Goal: Communication & Community: Answer question/provide support

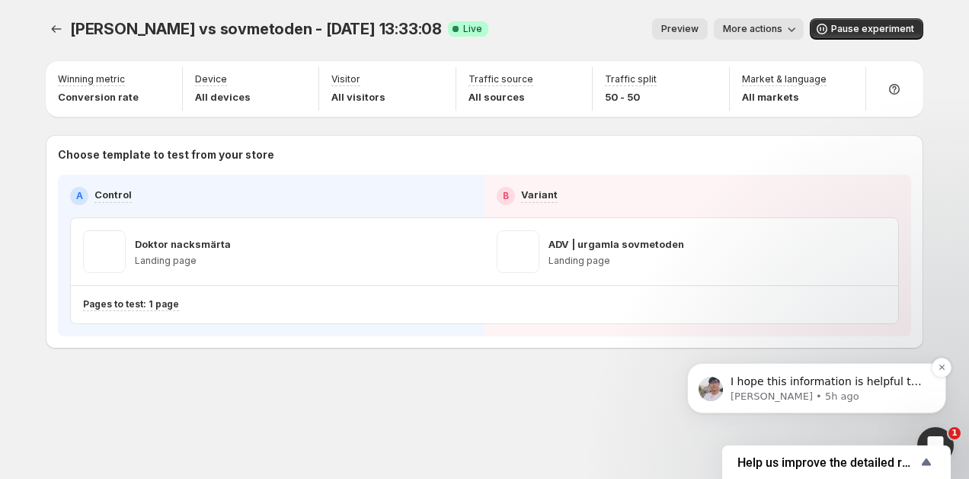
click at [905, 389] on p "Antony • 5h ago" at bounding box center [829, 396] width 197 height 14
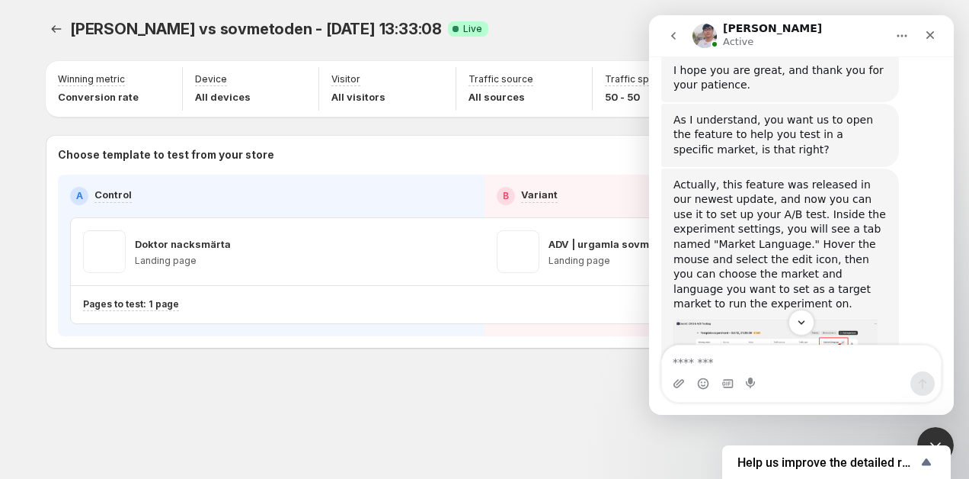
scroll to position [762, 0]
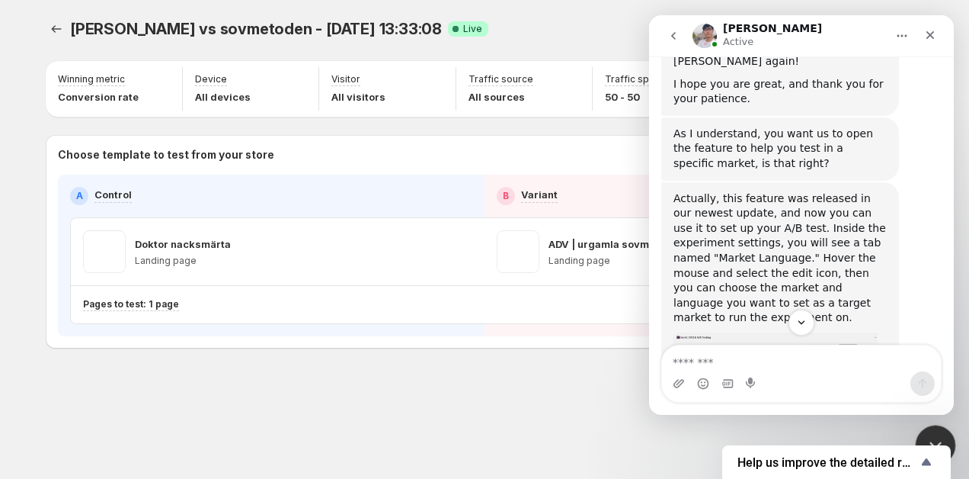
click at [938, 424] on html at bounding box center [933, 442] width 37 height 37
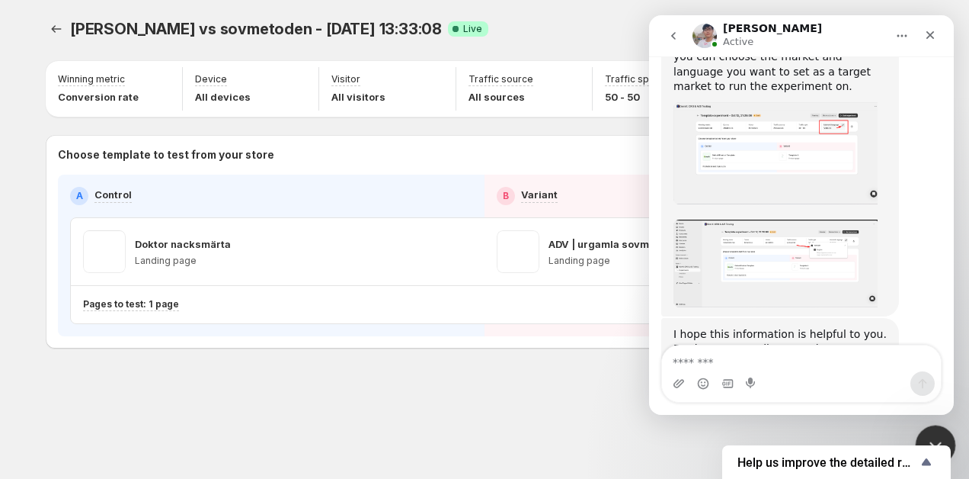
scroll to position [966, 0]
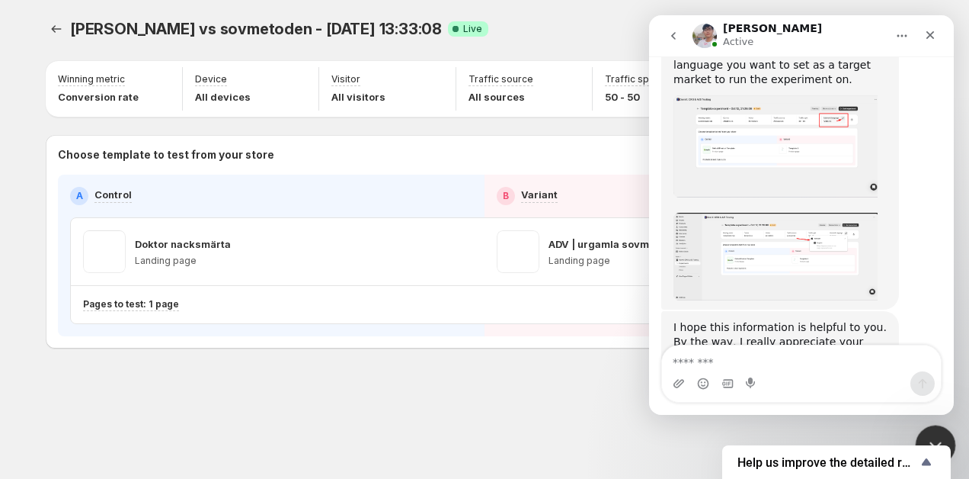
click at [942, 424] on div "Close Intercom Messenger" at bounding box center [933, 442] width 37 height 37
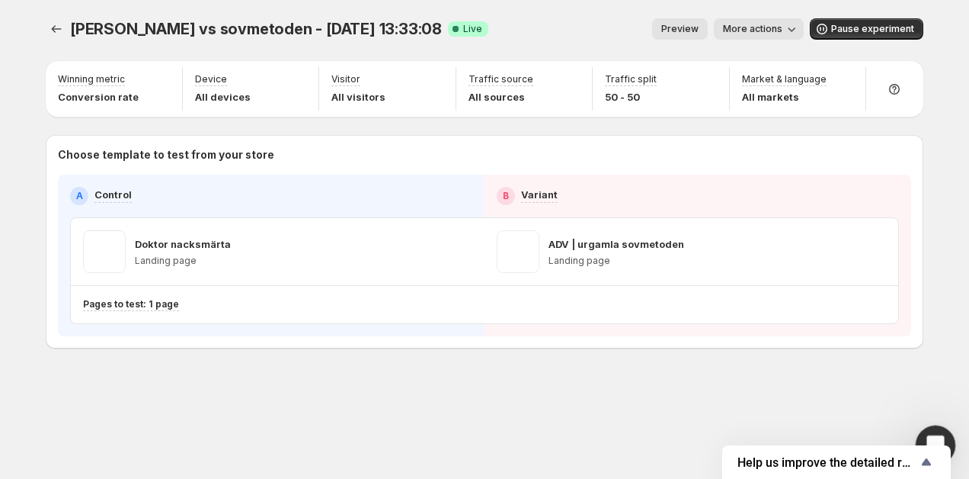
scroll to position [924, 0]
click at [789, 33] on icon "button" at bounding box center [791, 28] width 15 height 15
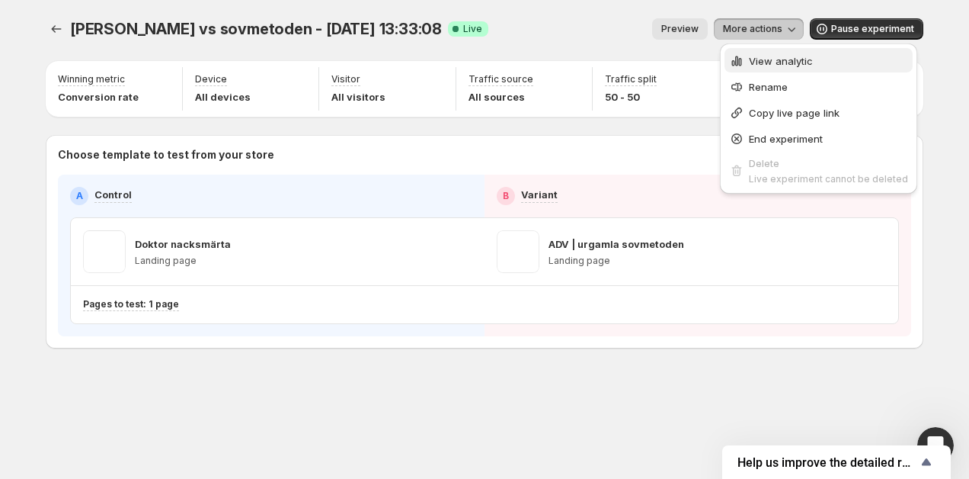
click at [789, 52] on button "View analytic" at bounding box center [819, 60] width 188 height 24
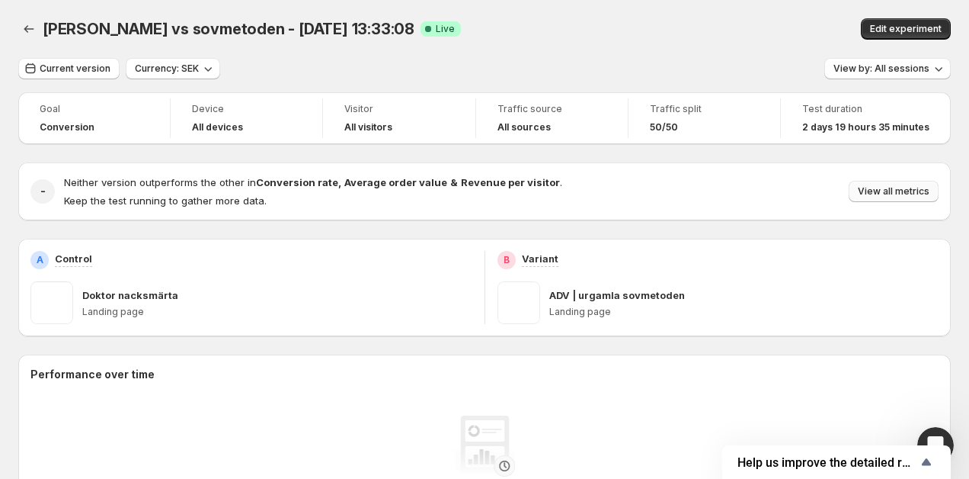
click at [891, 191] on span "View all metrics" at bounding box center [894, 191] width 72 height 12
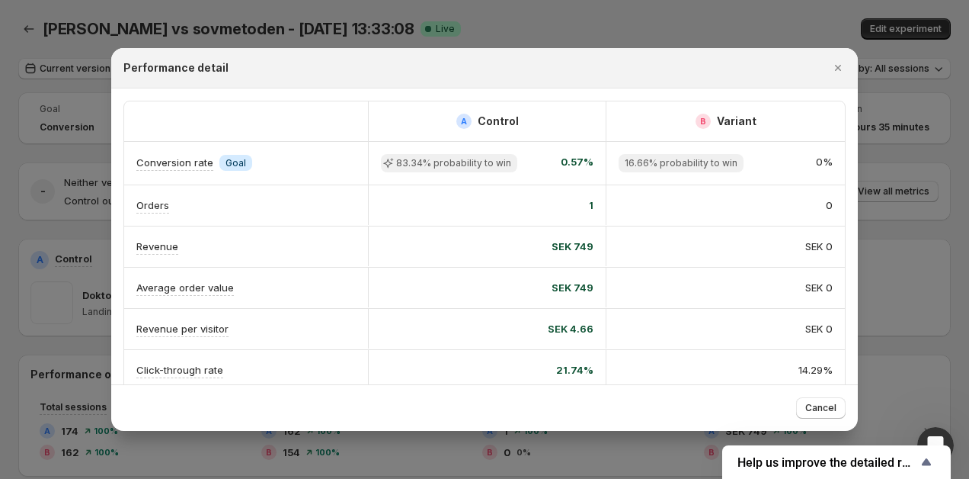
click at [540, 21] on div at bounding box center [484, 239] width 969 height 479
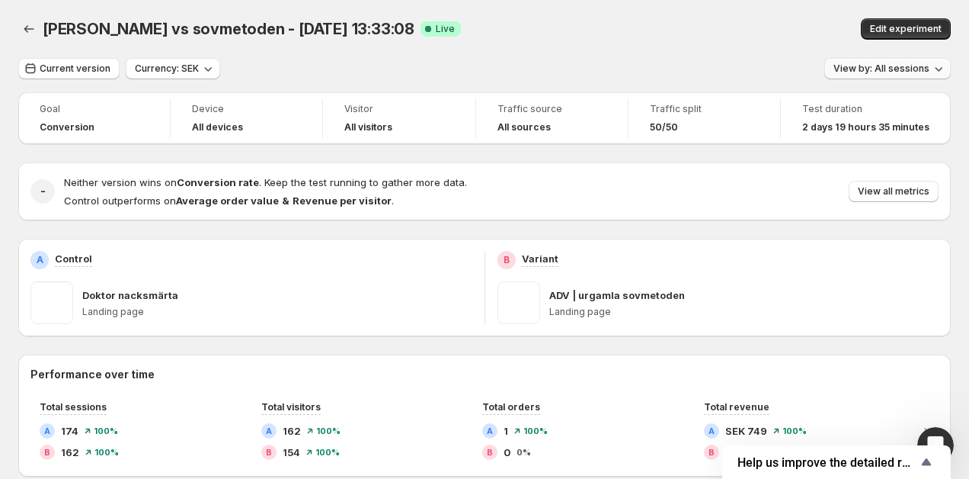
click at [927, 58] on button "View by: All sessions" at bounding box center [888, 68] width 126 height 21
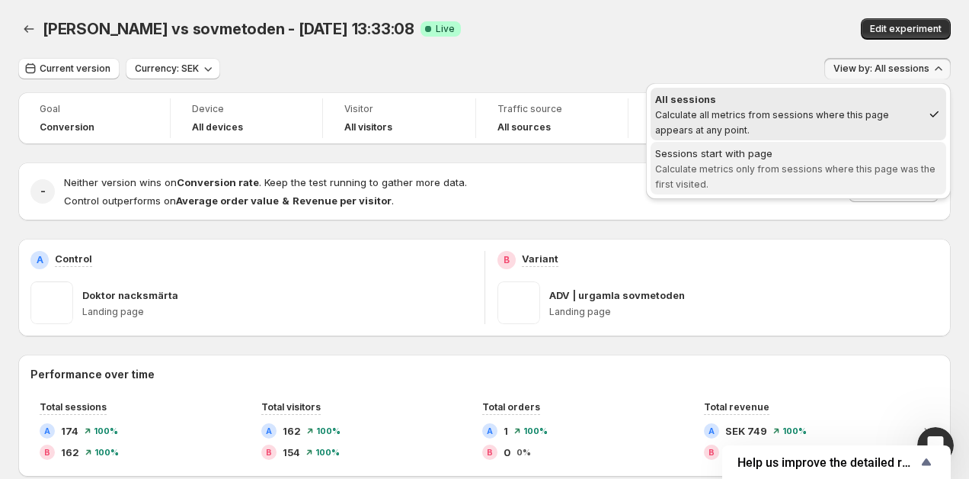
click at [735, 187] on span "Sessions start with page Calculate metrics only from sessions where this page w…" at bounding box center [798, 169] width 287 height 46
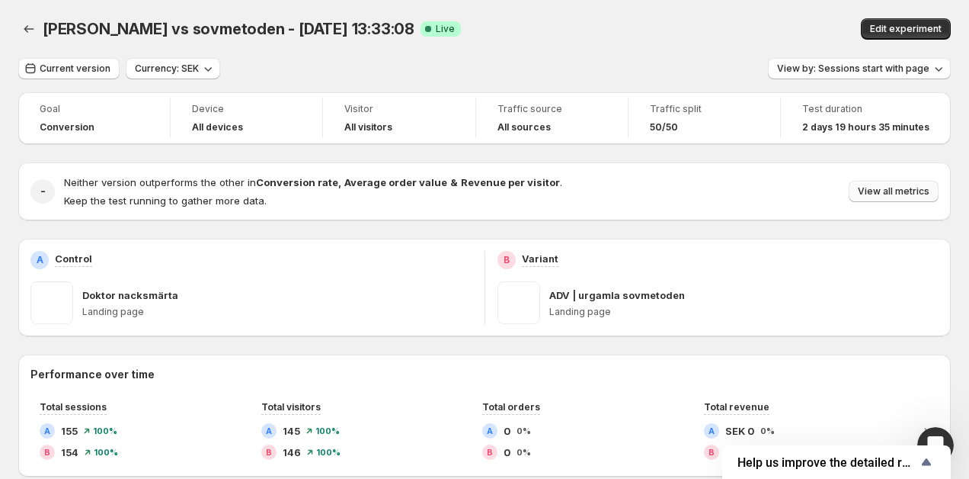
click at [893, 194] on span "View all metrics" at bounding box center [894, 191] width 72 height 12
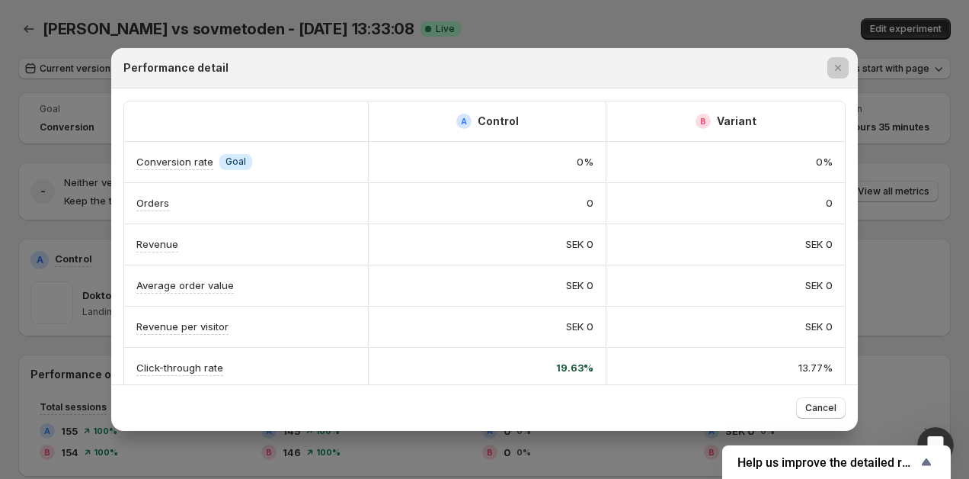
click at [558, 26] on div at bounding box center [484, 239] width 969 height 479
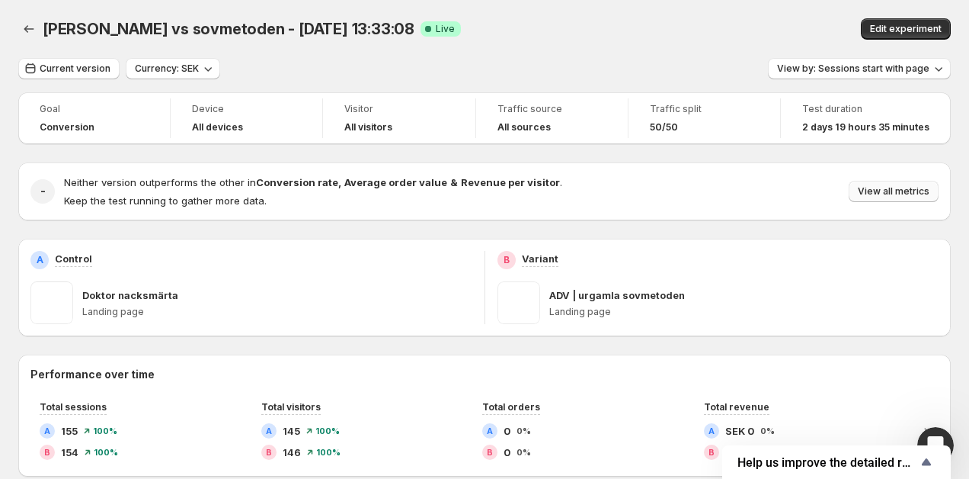
click at [885, 191] on span "View all metrics" at bounding box center [894, 191] width 72 height 12
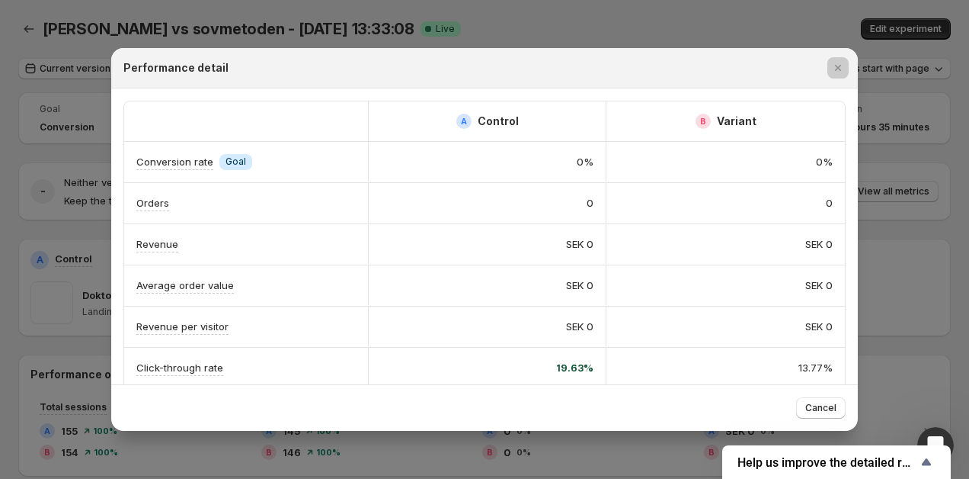
click at [690, 39] on div at bounding box center [484, 239] width 969 height 479
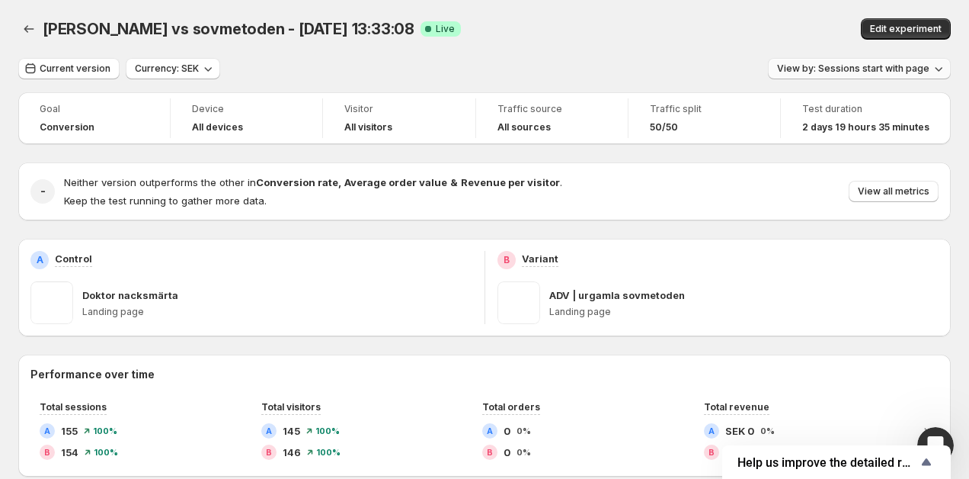
click at [899, 72] on span "View by: Sessions start with page" at bounding box center [853, 68] width 152 height 12
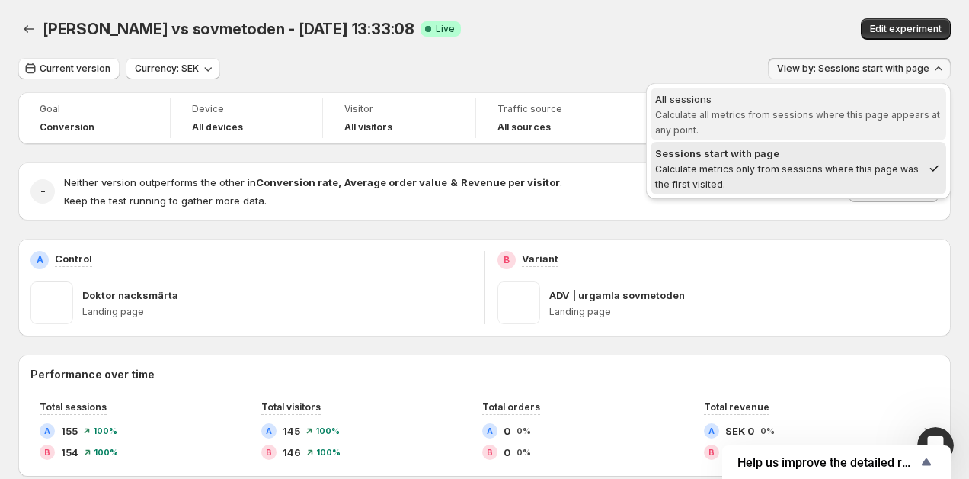
click at [802, 107] on span "All sessions Calculate all metrics from sessions where this page appears at any…" at bounding box center [798, 114] width 287 height 46
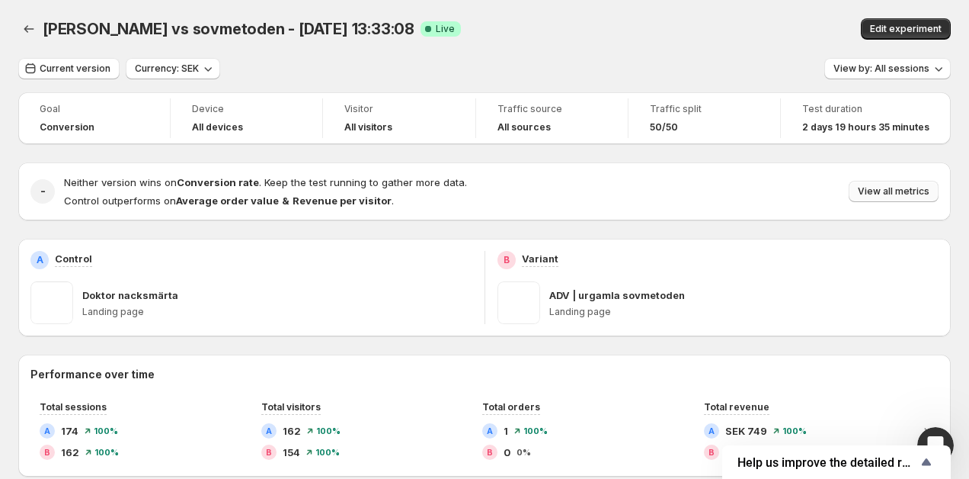
click at [914, 196] on span "View all metrics" at bounding box center [894, 191] width 72 height 12
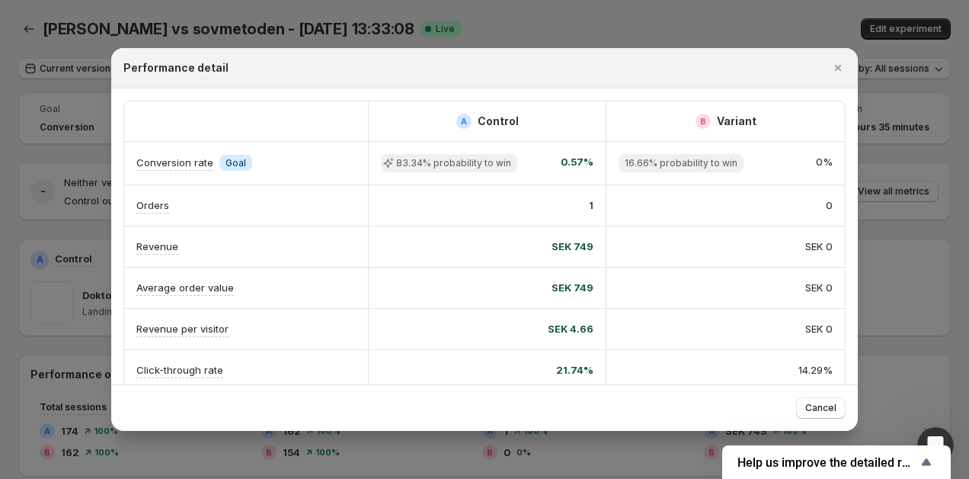
click at [611, 9] on div at bounding box center [484, 239] width 969 height 479
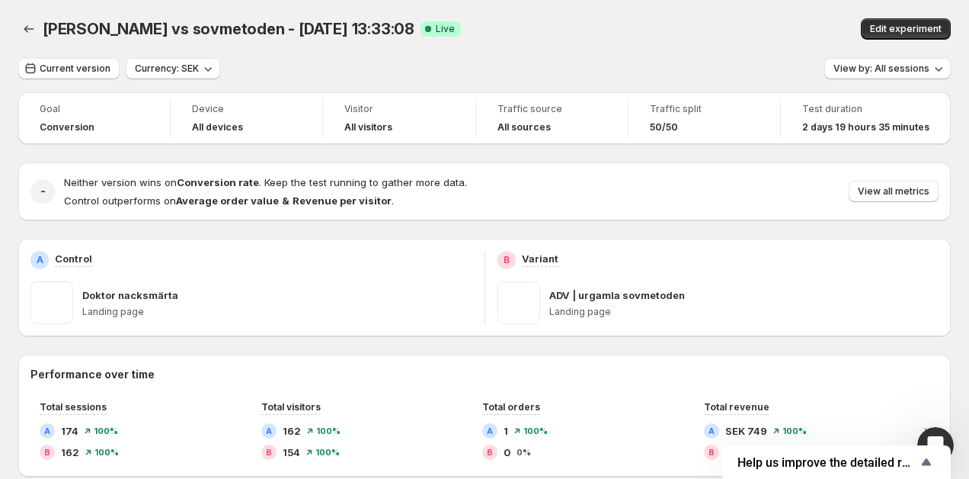
click at [39, 304] on span at bounding box center [51, 302] width 43 height 43
click at [940, 431] on div "Open Intercom Messenger" at bounding box center [933, 443] width 50 height 50
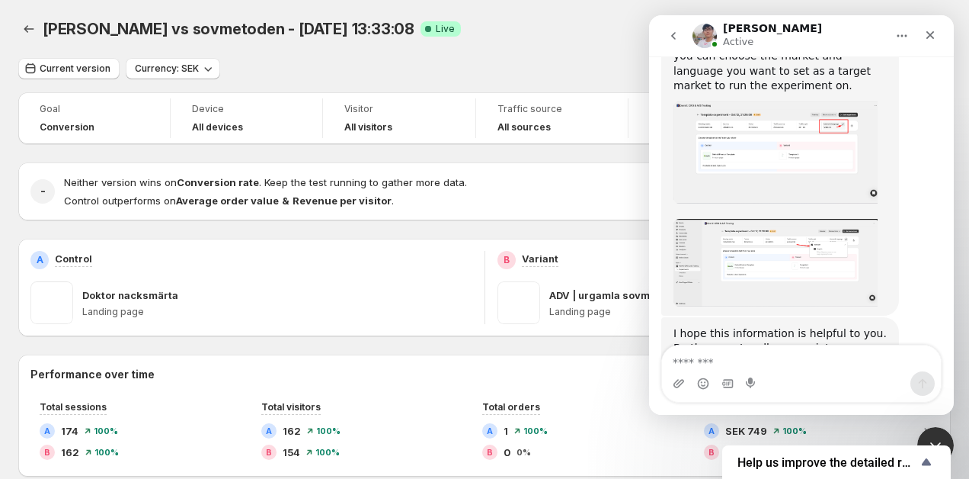
scroll to position [967, 0]
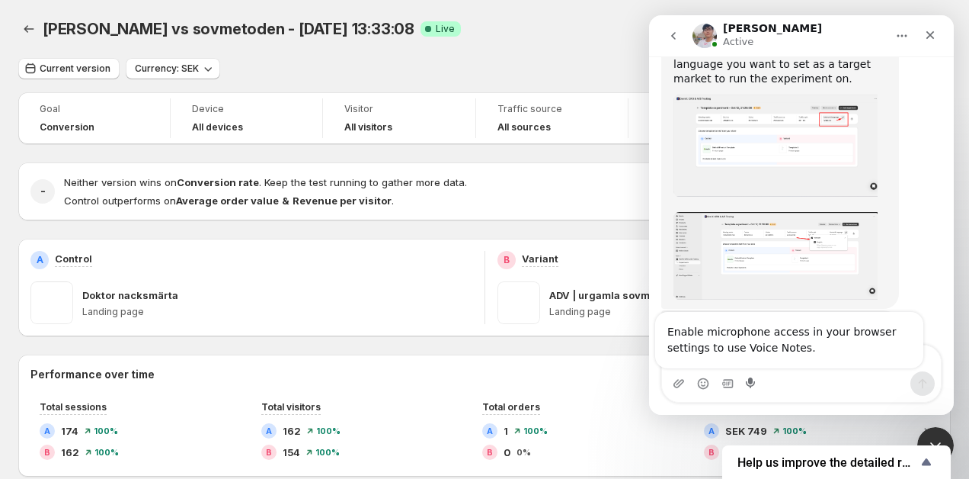
click at [751, 368] on textarea "Message…" at bounding box center [801, 358] width 279 height 26
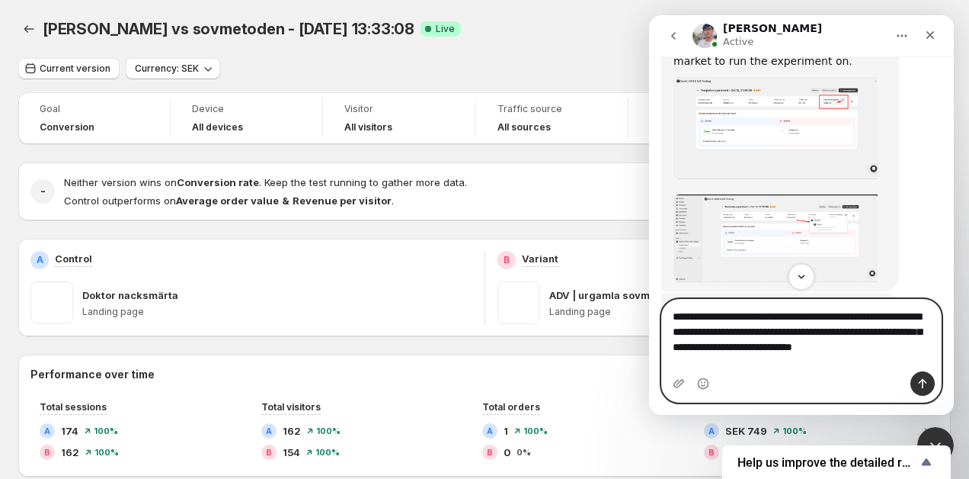
scroll to position [1013, 0]
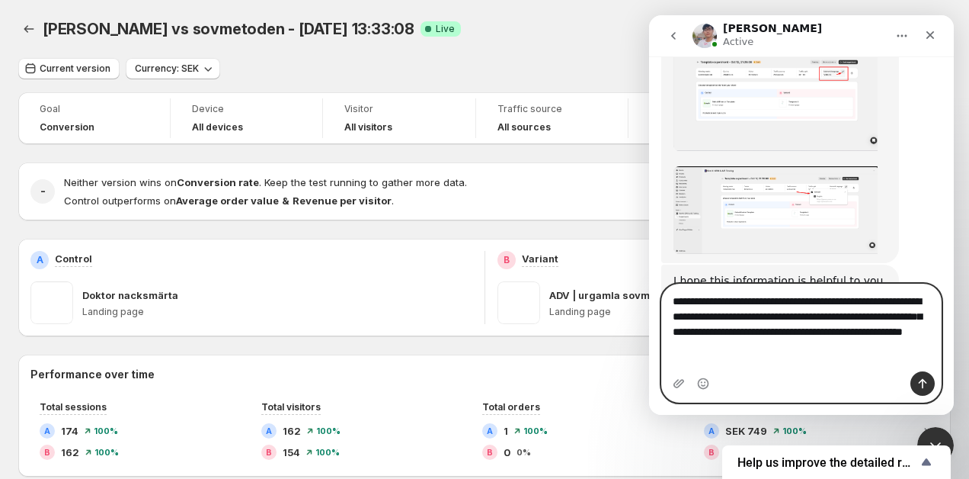
type textarea "**********"
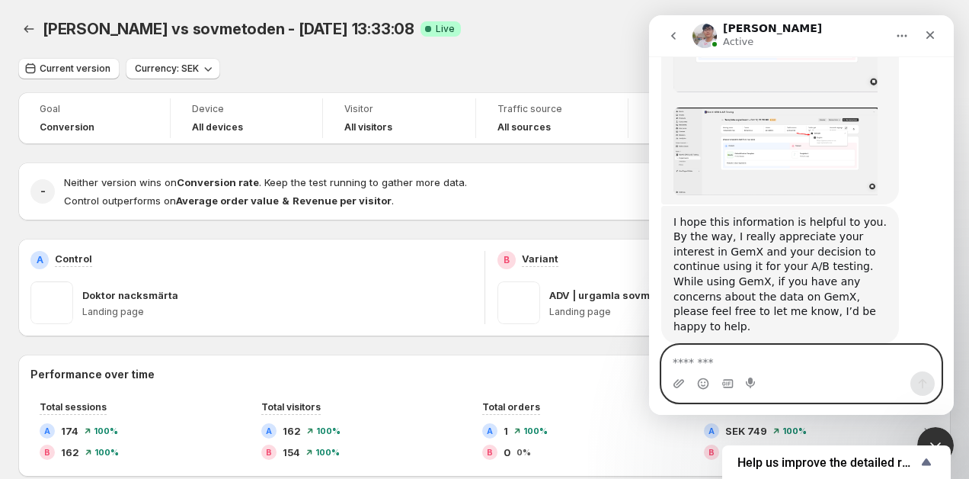
scroll to position [1072, 0]
type textarea "*"
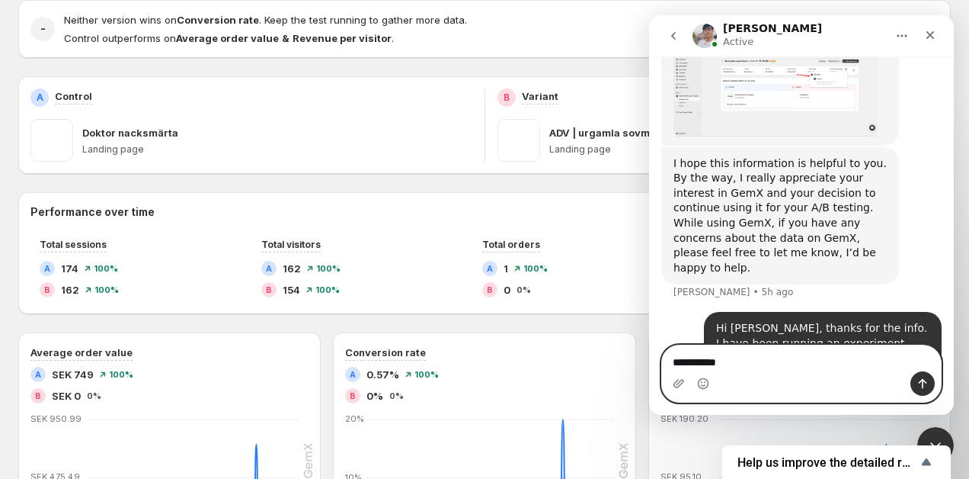
scroll to position [1131, 0]
type textarea "**********"
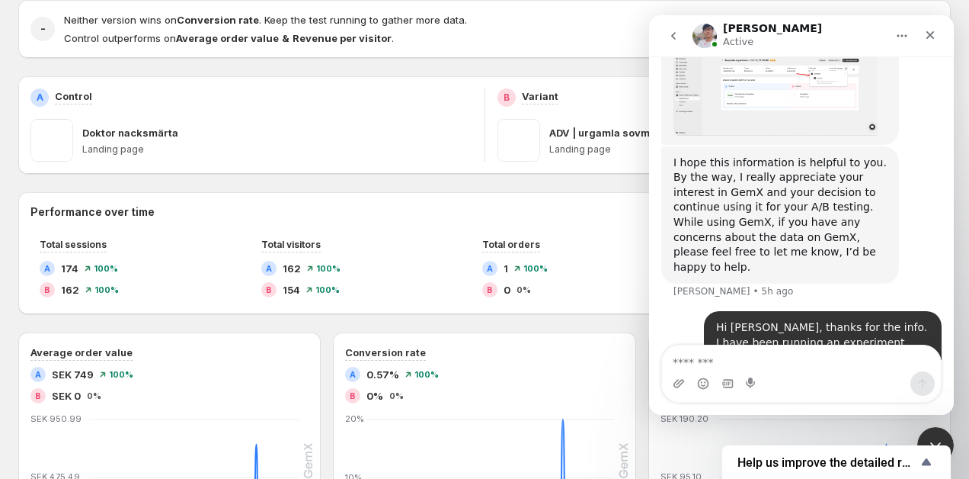
click at [934, 425] on div "Close Intercom Messenger" at bounding box center [933, 442] width 37 height 37
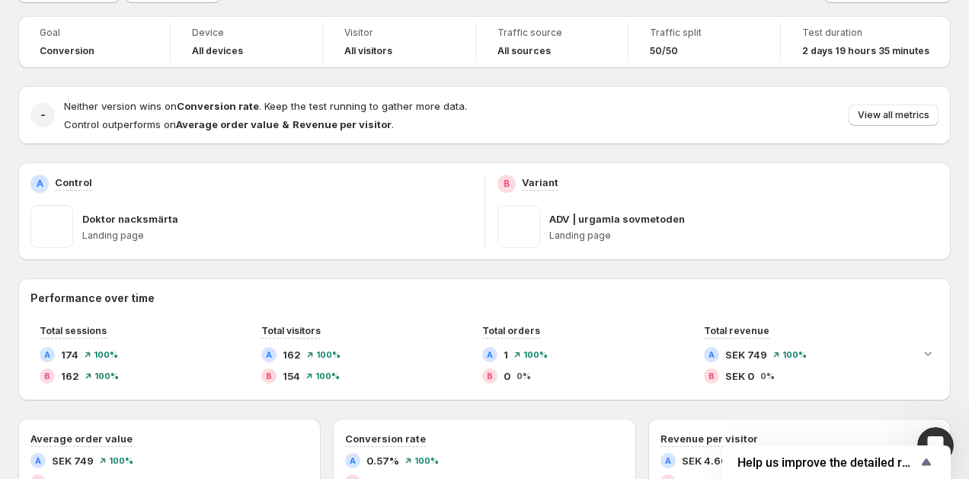
scroll to position [0, 0]
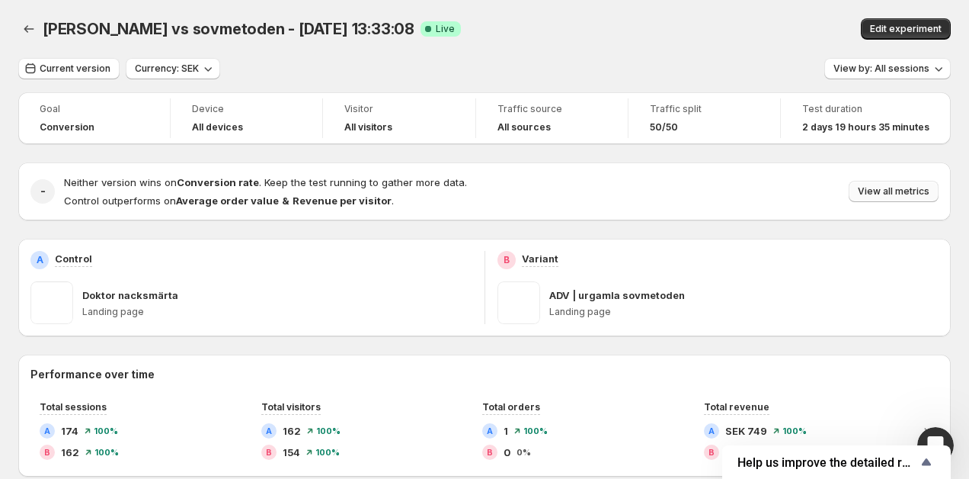
click at [895, 197] on button "View all metrics" at bounding box center [894, 191] width 90 height 21
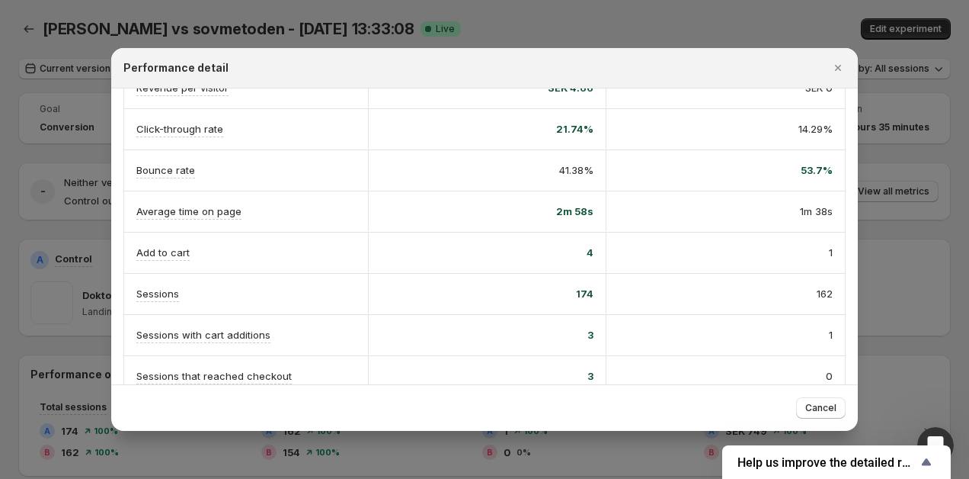
scroll to position [389, 0]
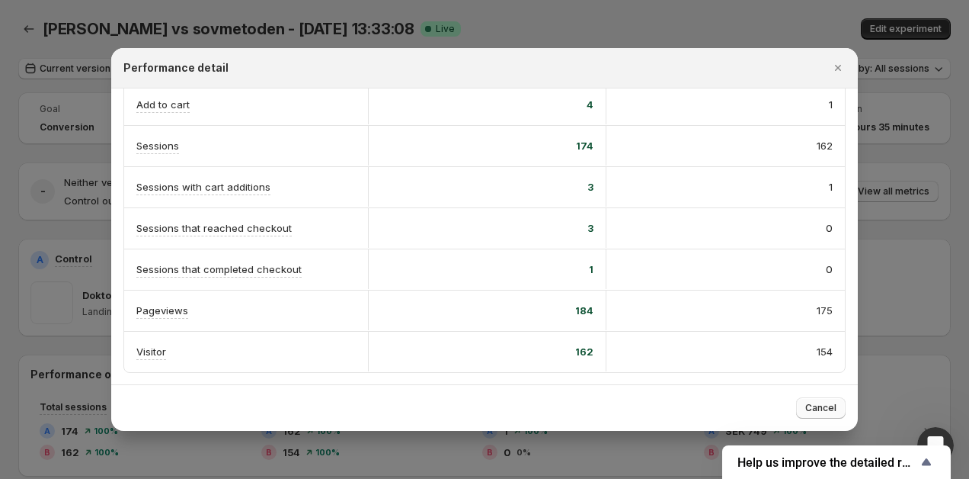
click at [818, 416] on button "Cancel" at bounding box center [821, 407] width 50 height 21
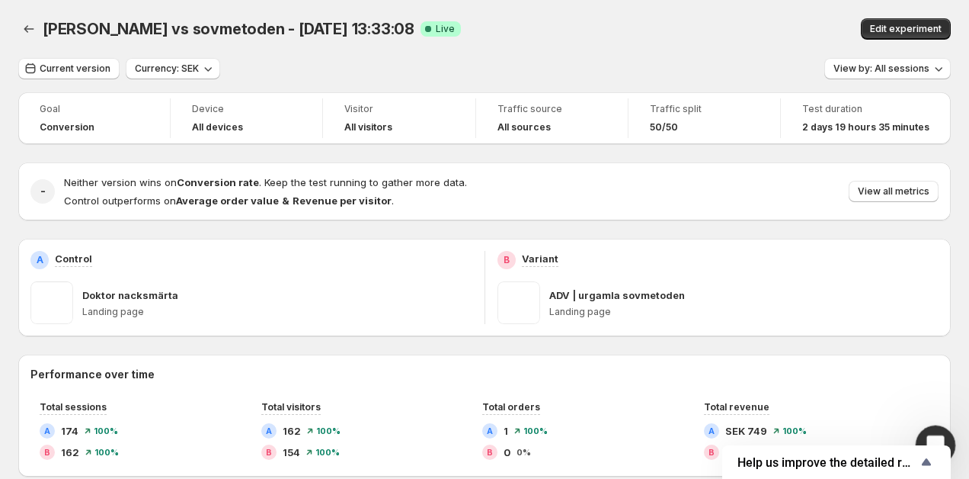
click at [930, 435] on icon "Open Intercom Messenger" at bounding box center [933, 443] width 25 height 25
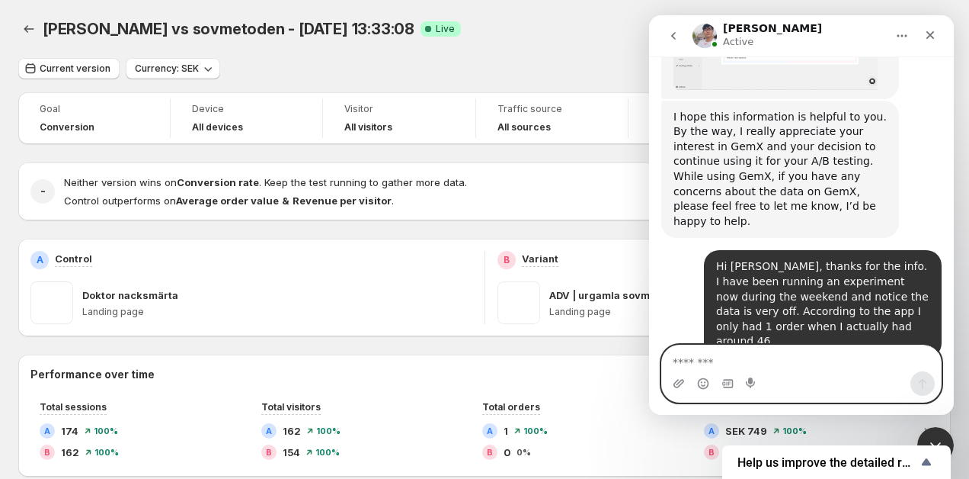
scroll to position [1197, 0]
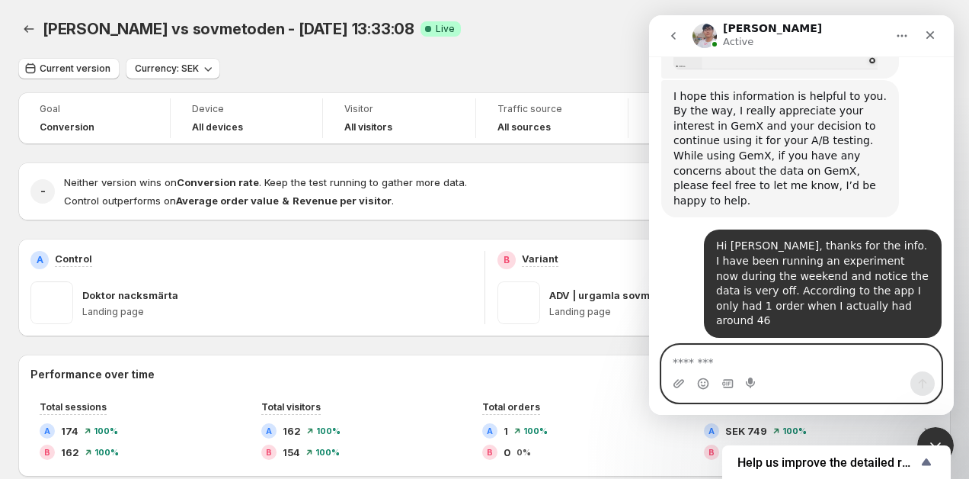
click at [844, 365] on textarea "Message…" at bounding box center [801, 358] width 279 height 26
click at [831, 365] on textarea "Message…" at bounding box center [801, 358] width 279 height 26
type textarea "**********"
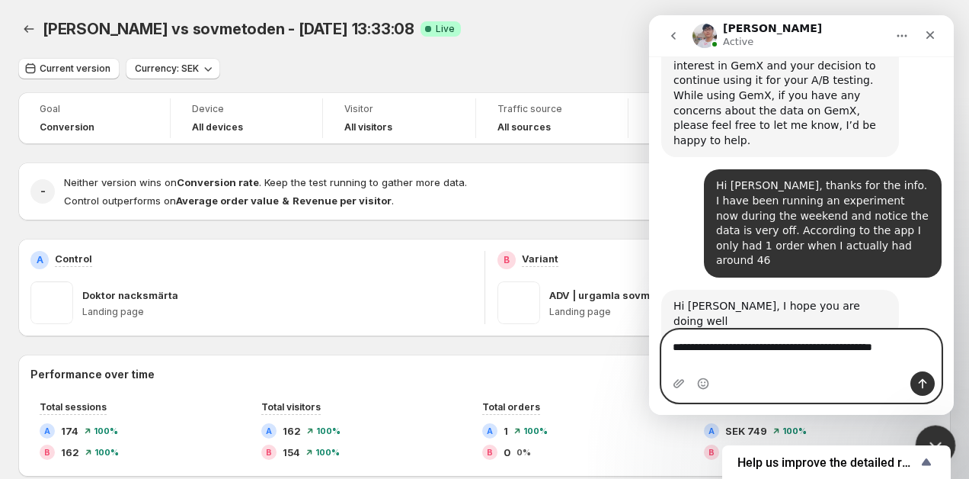
scroll to position [1258, 0]
type textarea "**********"
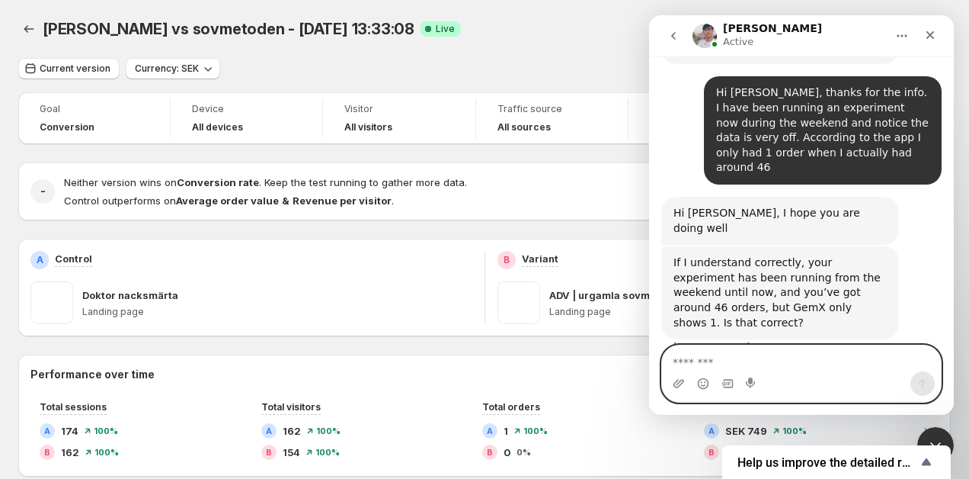
scroll to position [1351, 0]
click at [745, 365] on textarea "Message…" at bounding box center [801, 358] width 279 height 26
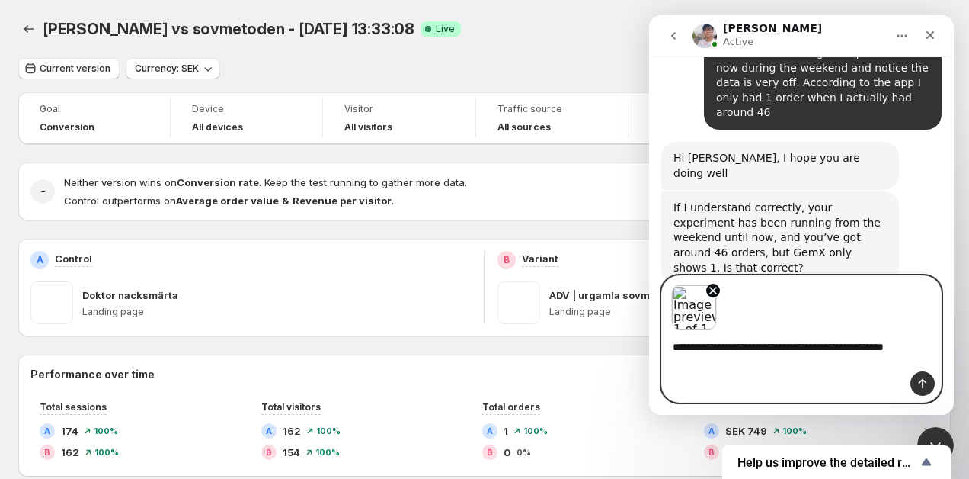
scroll to position [1420, 0]
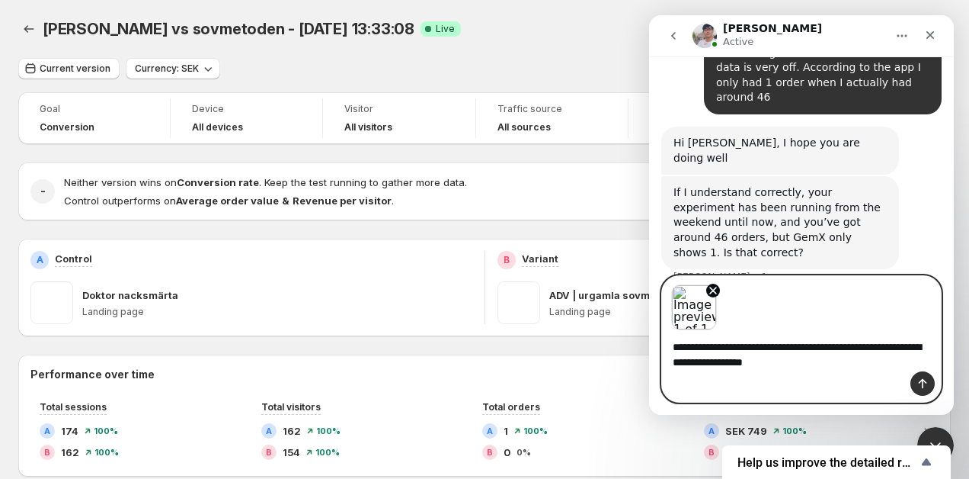
type textarea "**********"
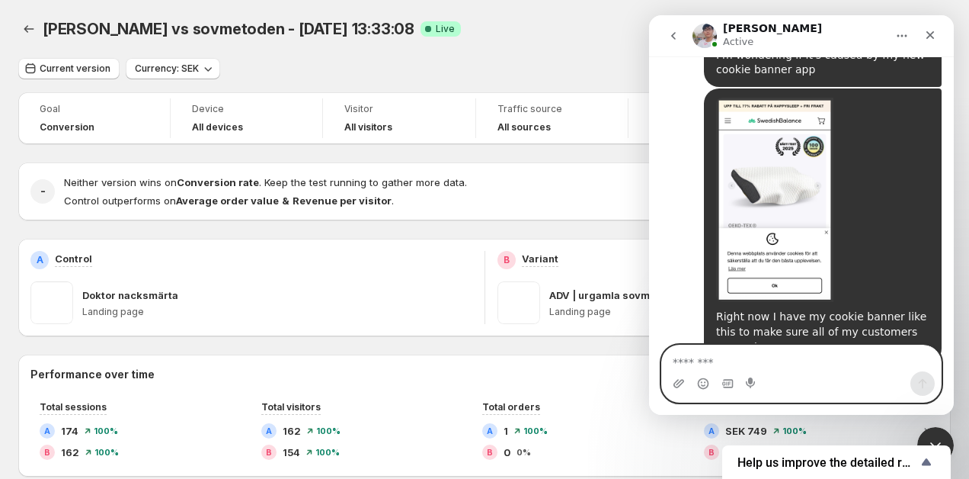
scroll to position [1703, 0]
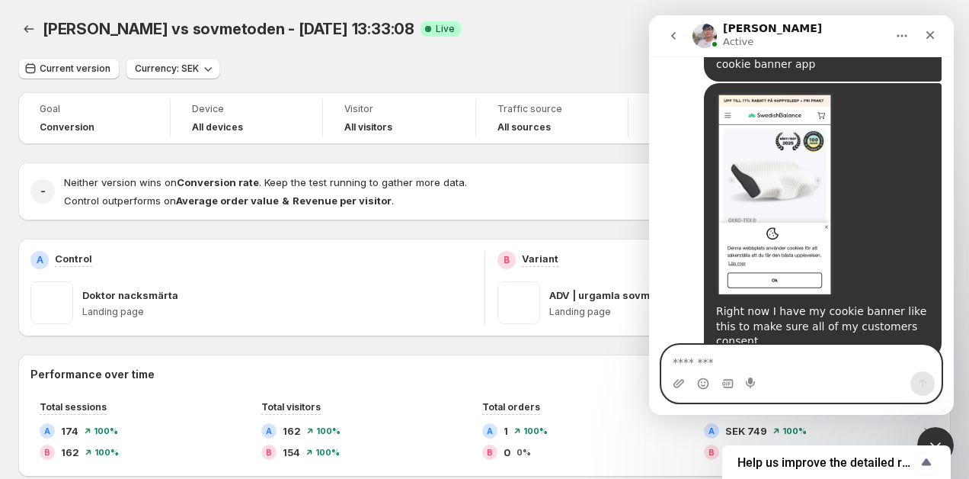
click at [737, 358] on textarea "Message…" at bounding box center [801, 358] width 279 height 26
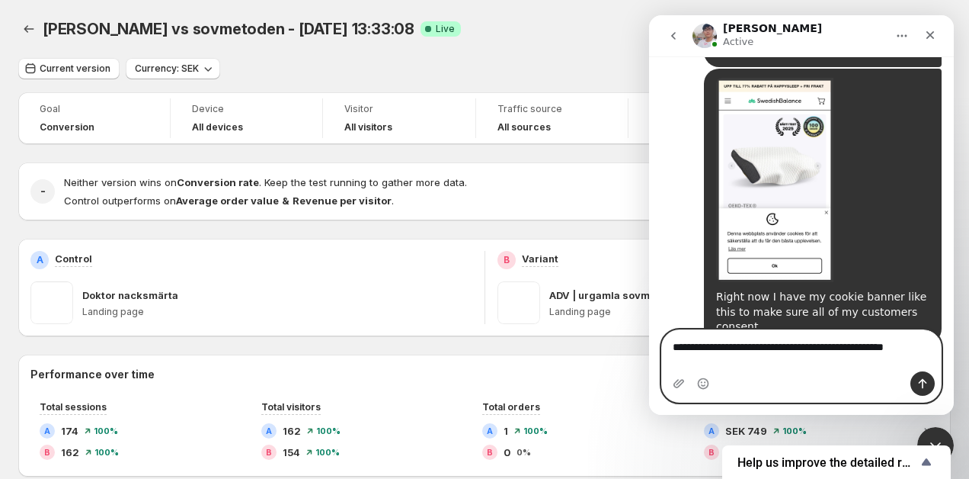
type textarea "**********"
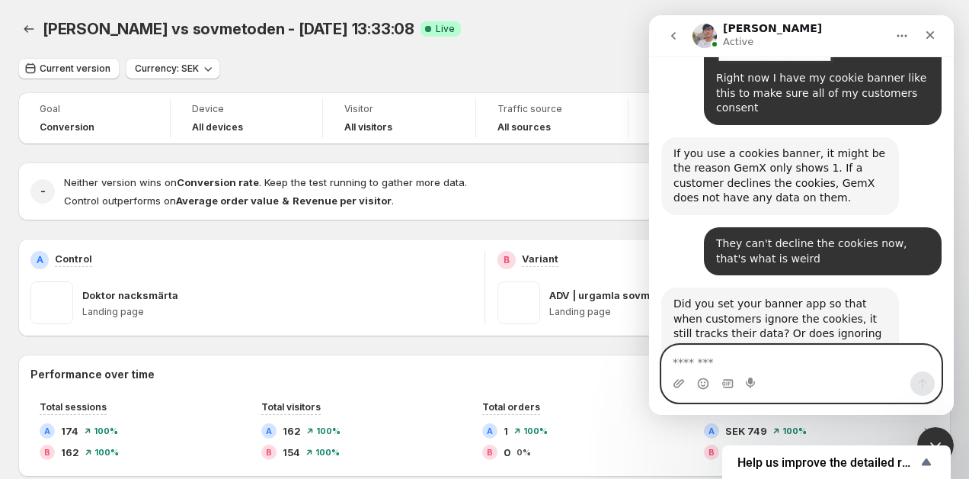
scroll to position [1939, 0]
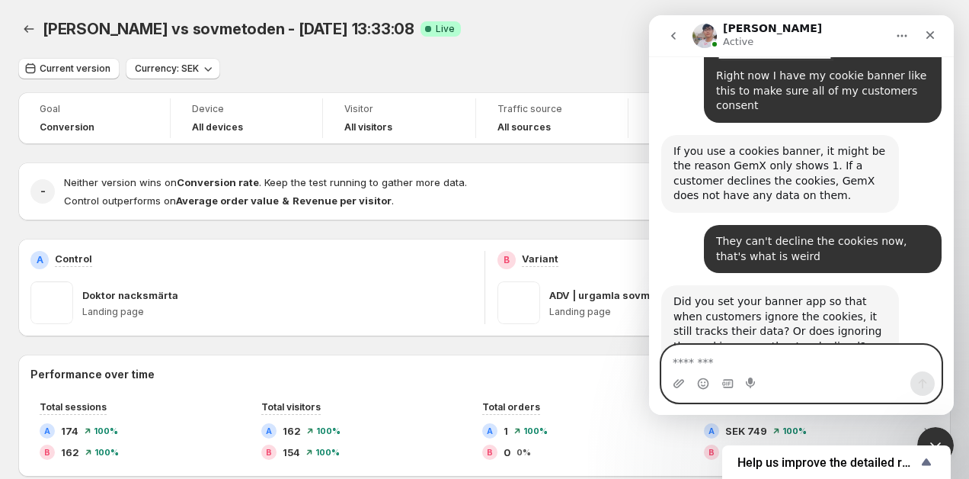
click at [809, 363] on textarea "Message…" at bounding box center [801, 358] width 279 height 26
type textarea "*"
click at [815, 355] on textarea "Message…" at bounding box center [801, 358] width 279 height 26
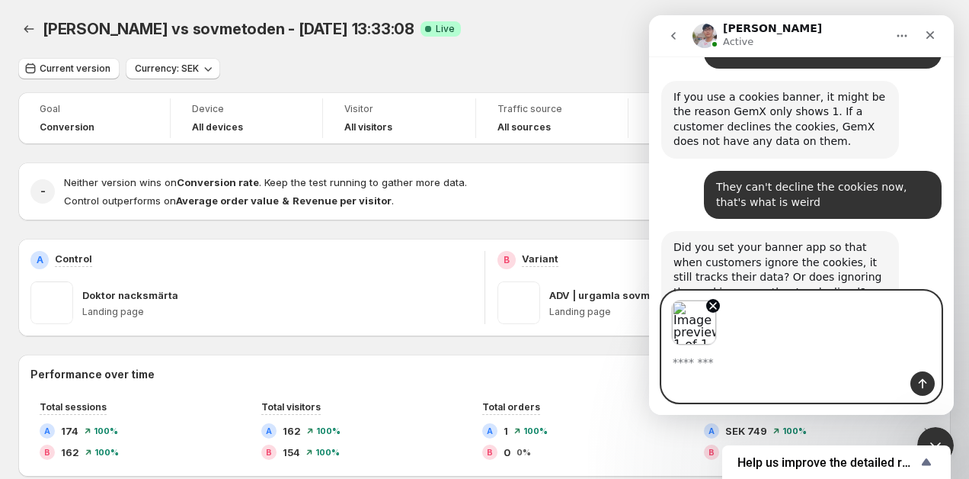
scroll to position [1993, 0]
type textarea "**********"
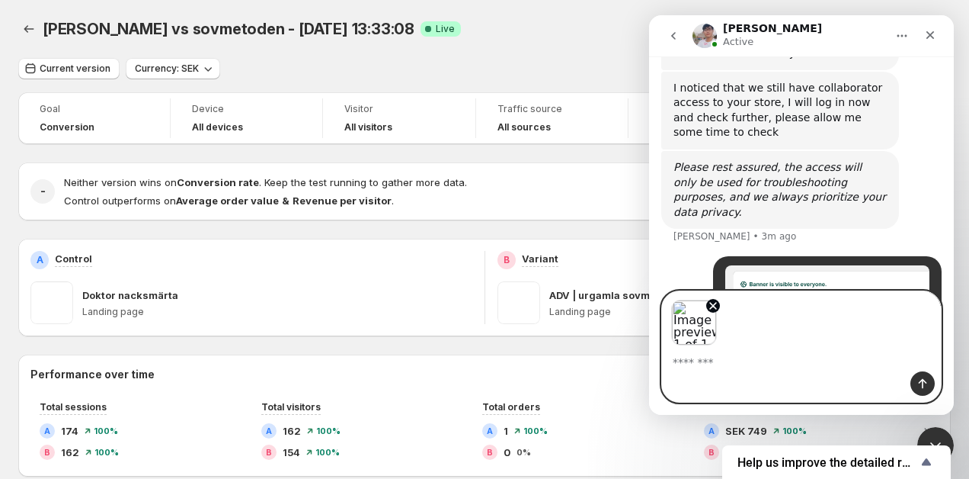
scroll to position [2288, 0]
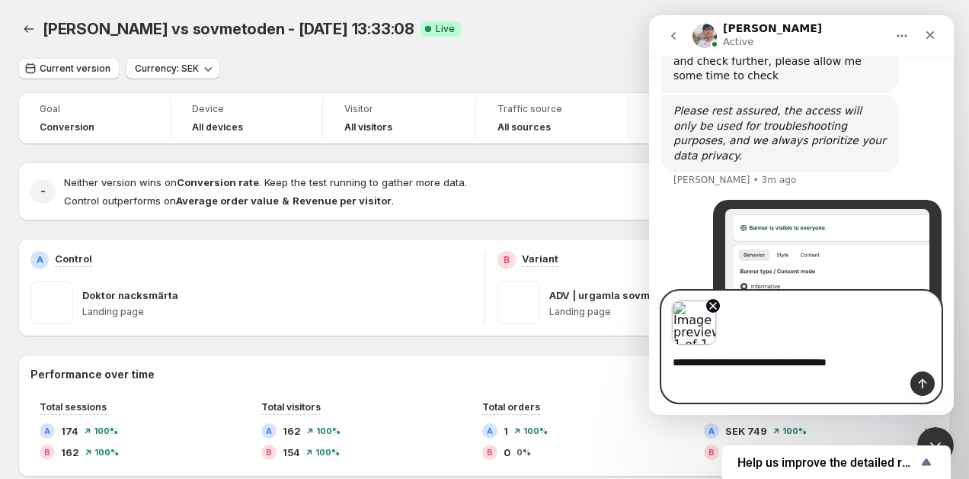
type textarea "**********"
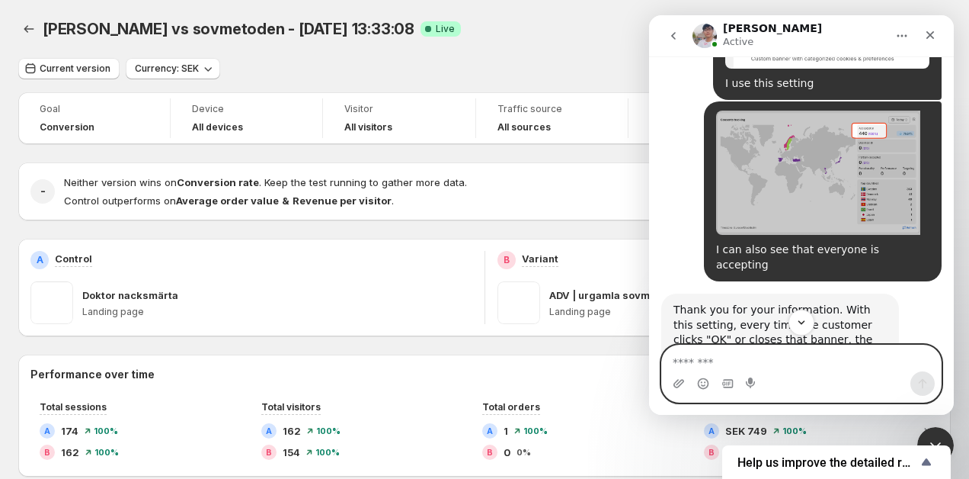
scroll to position [2599, 0]
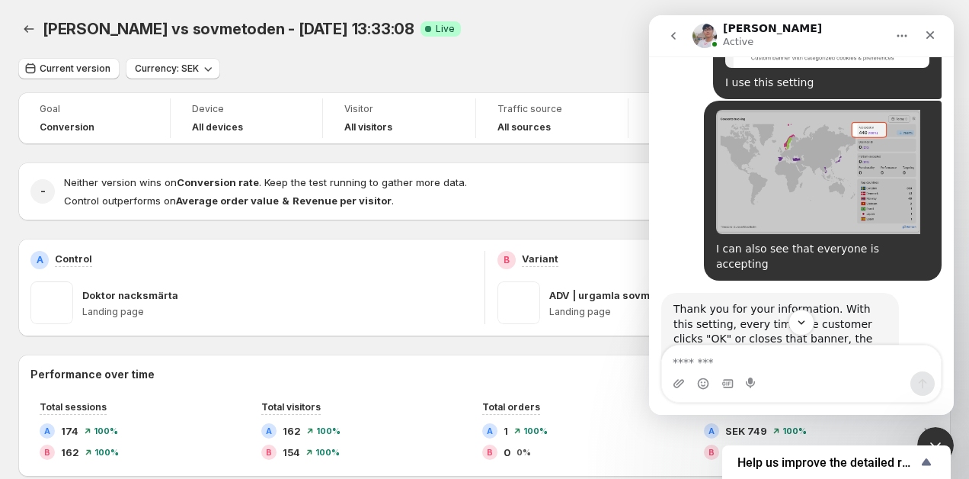
click at [813, 426] on img "Antony says…" at bounding box center [776, 475] width 204 height 99
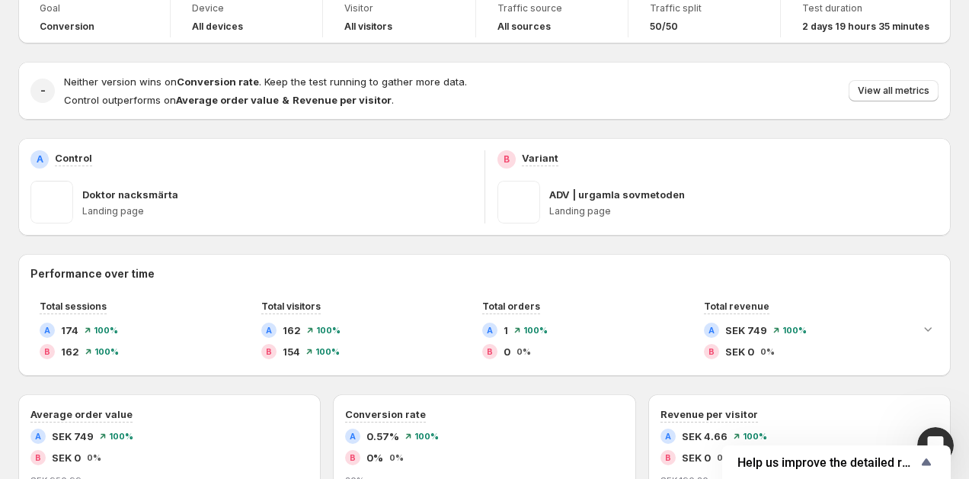
scroll to position [0, 0]
